Goal: Task Accomplishment & Management: Manage account settings

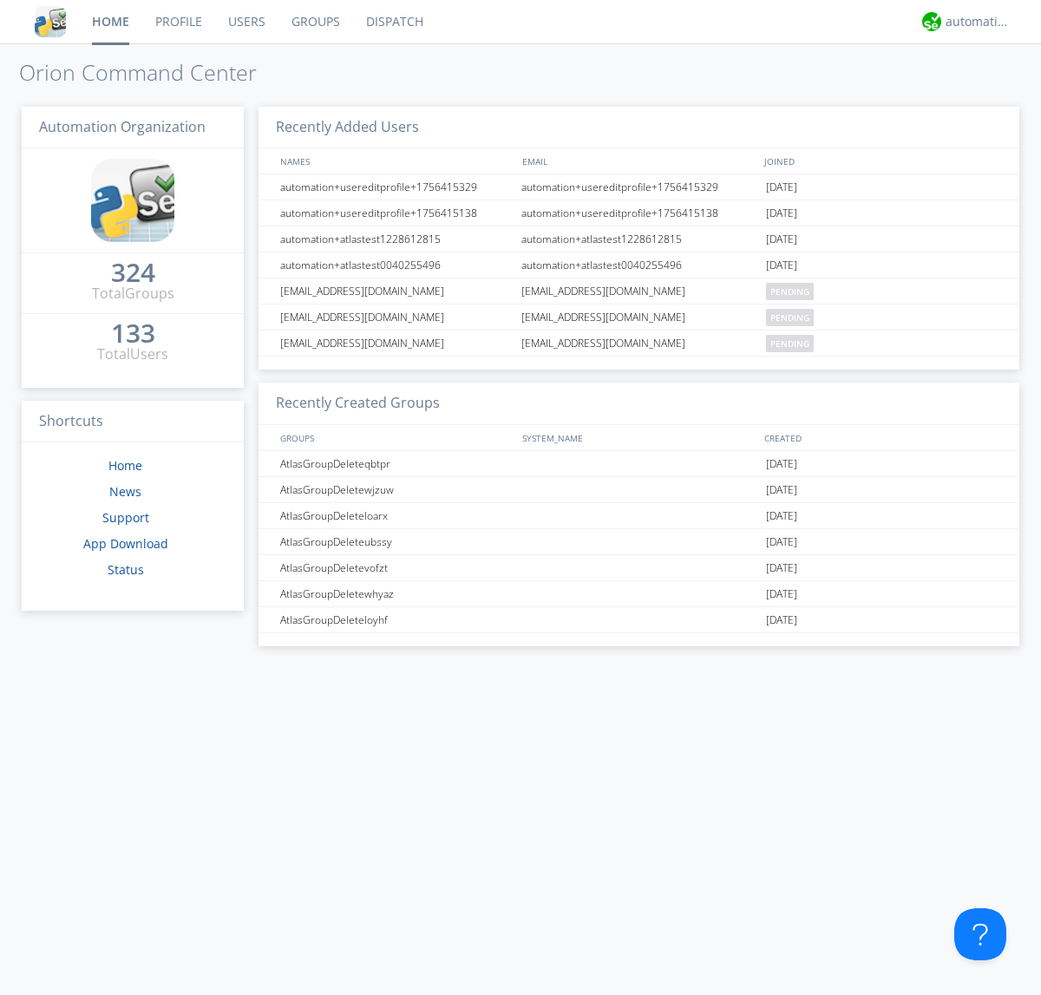
click at [314, 22] on link "Groups" at bounding box center [316, 21] width 75 height 43
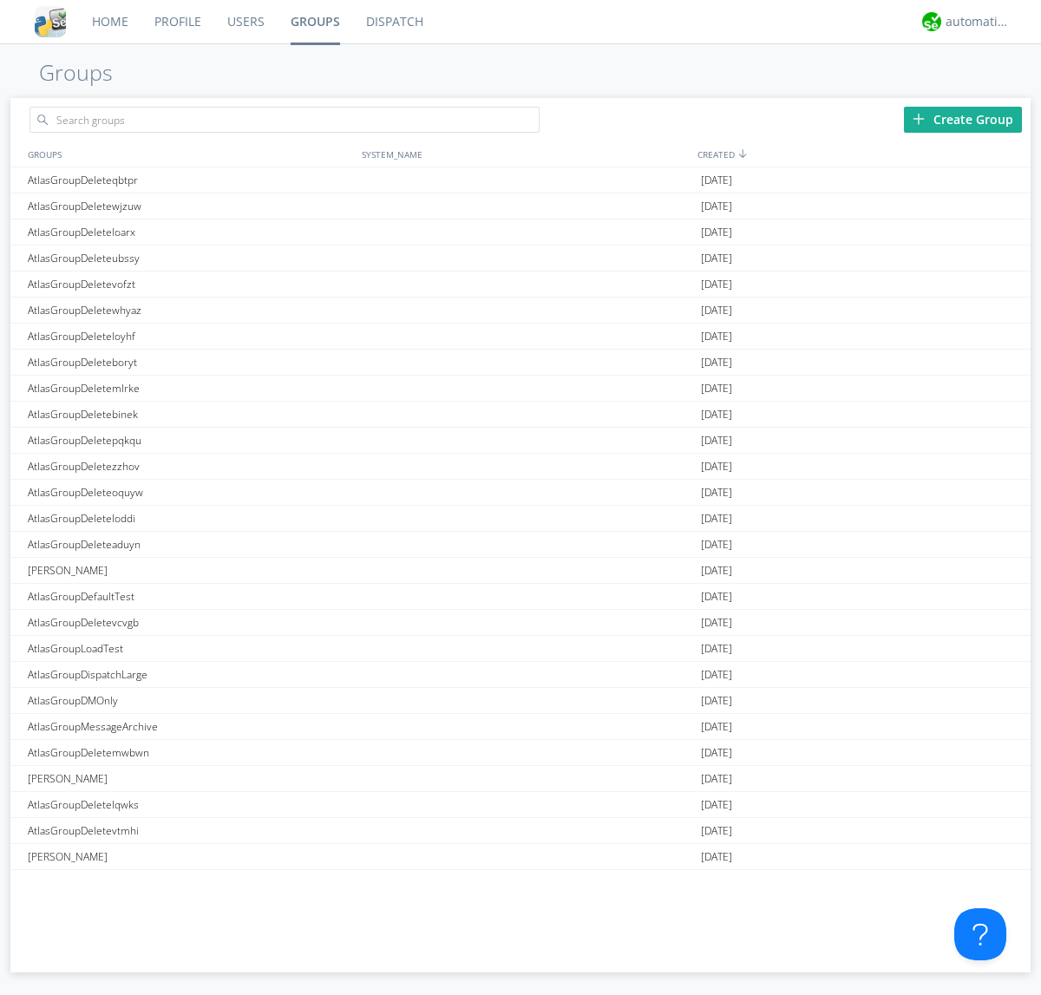
click at [963, 119] on div "Create Group" at bounding box center [963, 120] width 118 height 26
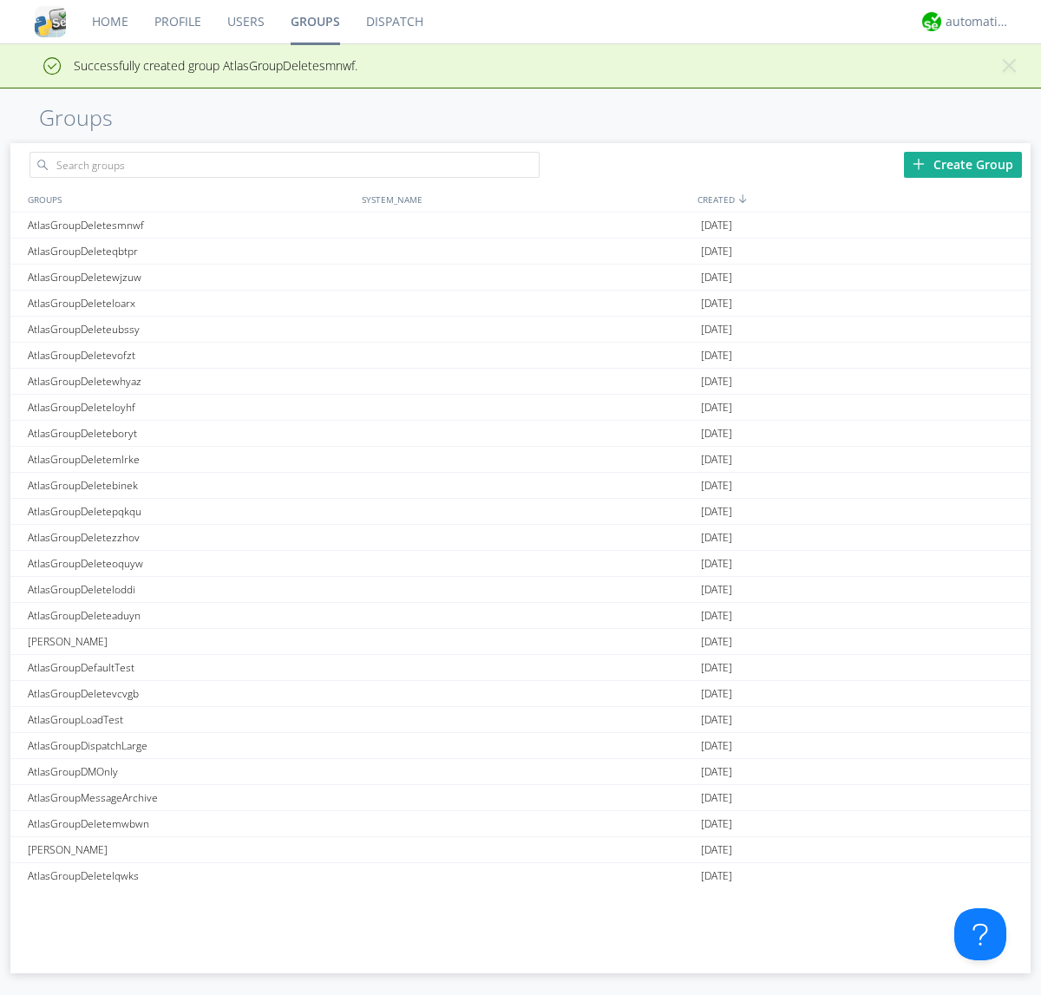
click at [314, 22] on link "Groups" at bounding box center [315, 21] width 75 height 43
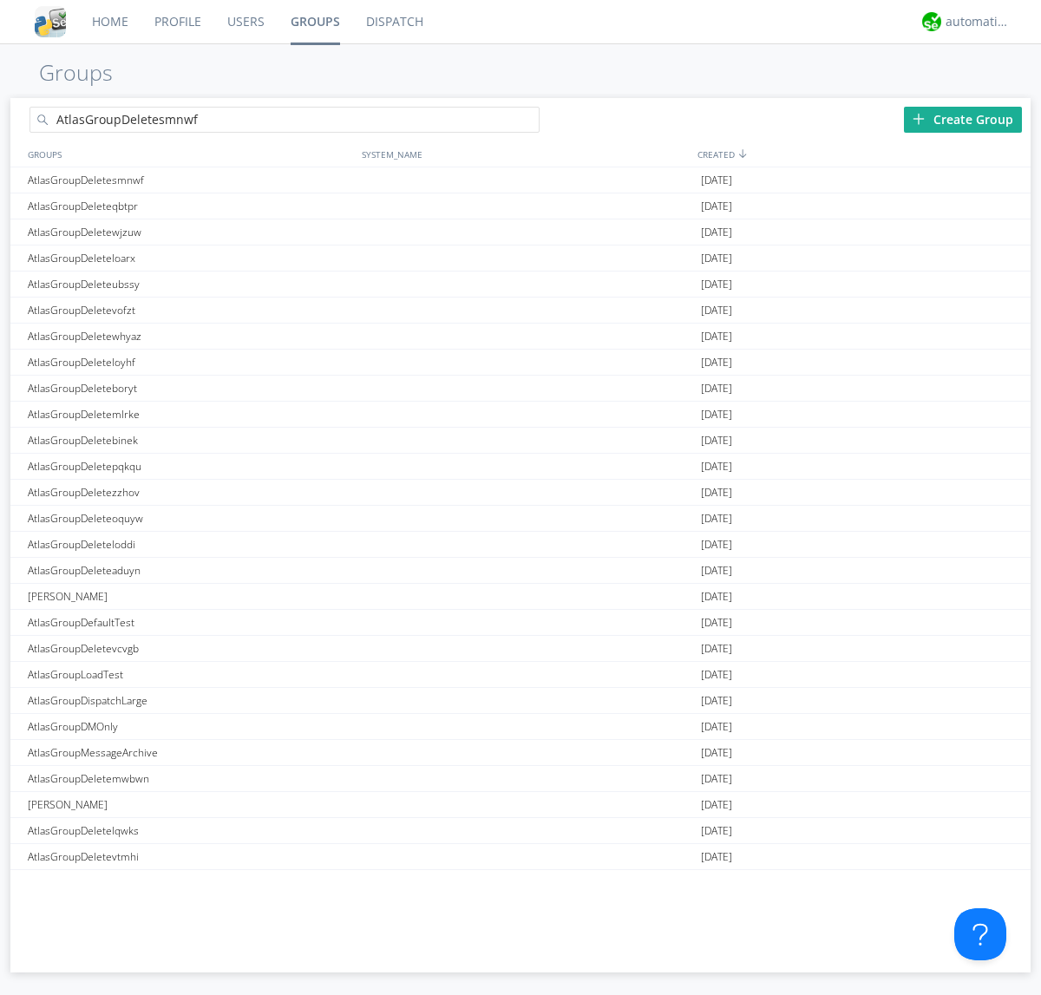
type input "AtlasGroupDeletesmnwf"
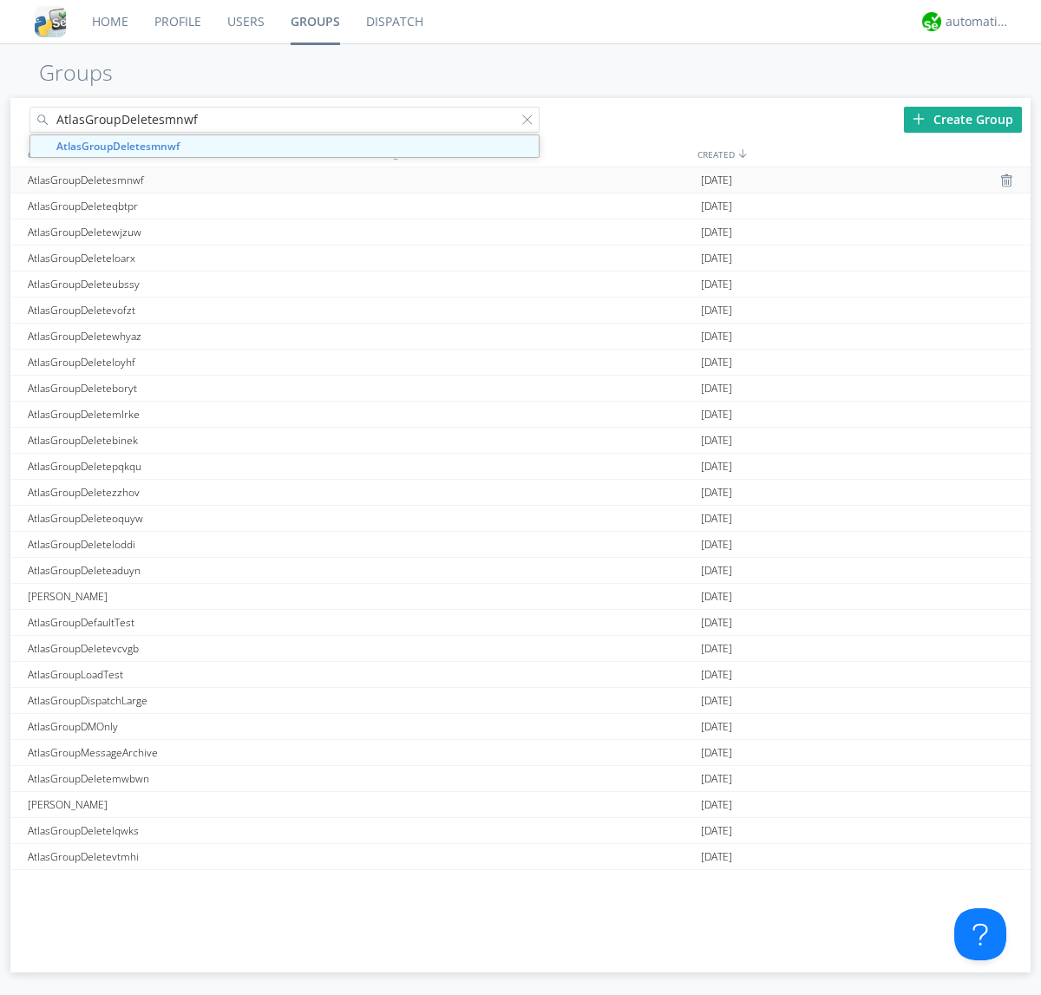
type input "AtlasGroupDeletesmnwf"
click at [190, 180] on div "AtlasGroupDeletesmnwf" at bounding box center [190, 179] width 334 height 25
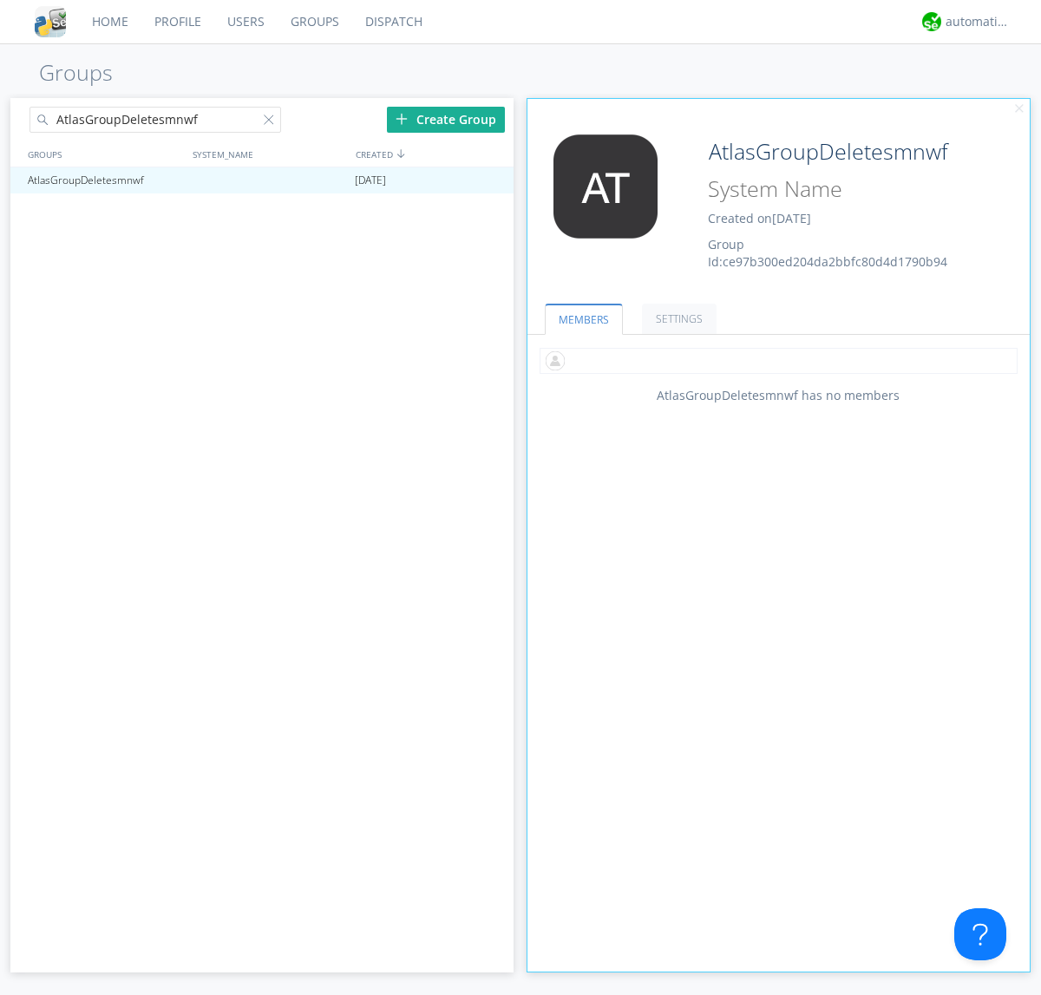
click at [778, 360] on input "text" at bounding box center [779, 361] width 478 height 26
type input "automation+atlas0005"
click at [775, 360] on input "text" at bounding box center [779, 361] width 478 height 26
type input "automation+atlas0004"
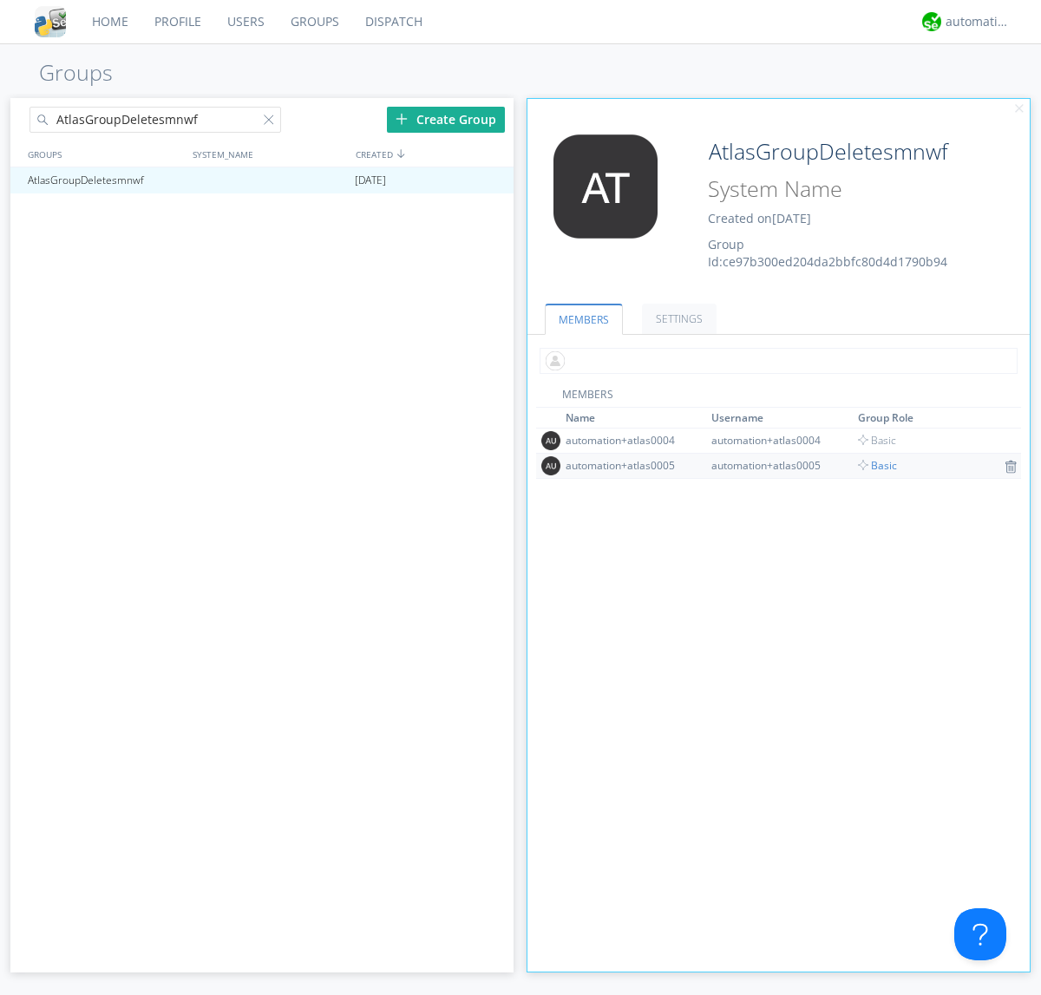
click at [775, 360] on input "text" at bounding box center [779, 361] width 478 height 26
click at [872, 465] on span "Basic" at bounding box center [877, 465] width 39 height 15
click at [775, 360] on input "text" at bounding box center [779, 361] width 478 height 26
click at [872, 440] on span "Basic" at bounding box center [877, 440] width 39 height 15
click at [491, 180] on div at bounding box center [491, 181] width 17 height 14
